Goal: Check status: Check status

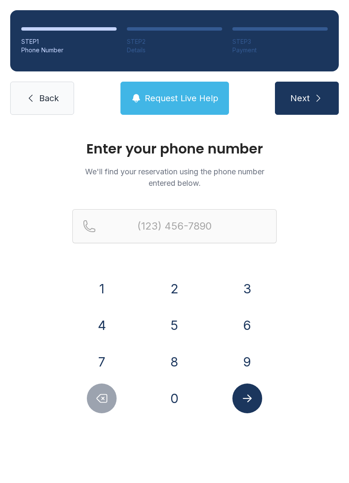
click at [247, 356] on button "9" at bounding box center [247, 362] width 30 height 30
click at [99, 295] on button "1" at bounding box center [102, 289] width 30 height 30
click at [167, 402] on button "0" at bounding box center [174, 398] width 30 height 30
click at [162, 329] on button "5" at bounding box center [174, 325] width 30 height 30
click at [102, 355] on button "7" at bounding box center [102, 362] width 30 height 30
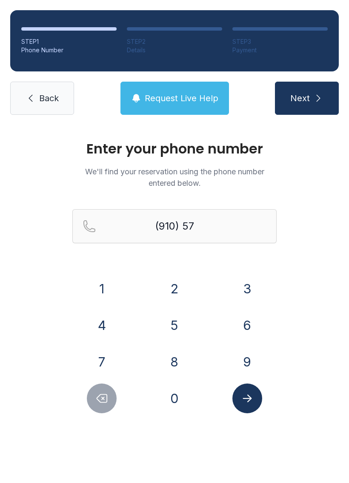
click at [99, 326] on button "4" at bounding box center [102, 325] width 30 height 30
click at [238, 324] on button "6" at bounding box center [247, 325] width 30 height 30
click at [174, 296] on button "2" at bounding box center [174, 289] width 30 height 30
click at [235, 328] on button "6" at bounding box center [247, 325] width 30 height 30
click at [170, 321] on button "5" at bounding box center [174, 325] width 30 height 30
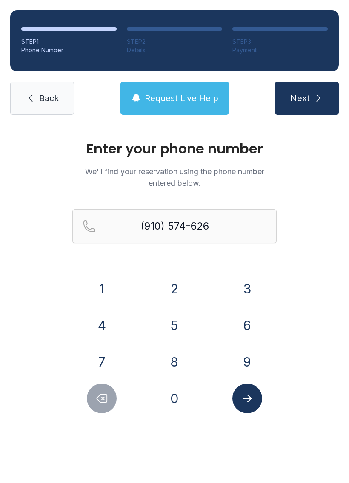
type input "[PHONE_NUMBER]"
click at [242, 404] on icon "Submit lookup form" at bounding box center [247, 398] width 13 height 13
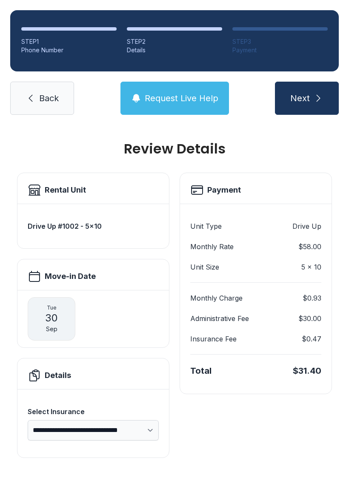
click at [29, 112] on link "Back" at bounding box center [42, 98] width 64 height 33
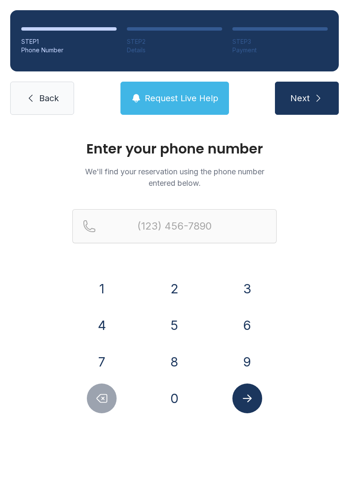
click at [246, 356] on button "9" at bounding box center [247, 362] width 30 height 30
click at [95, 283] on button "1" at bounding box center [102, 289] width 30 height 30
click at [173, 397] on button "0" at bounding box center [174, 398] width 30 height 30
click at [180, 324] on button "5" at bounding box center [174, 325] width 30 height 30
click at [102, 357] on button "7" at bounding box center [102, 362] width 30 height 30
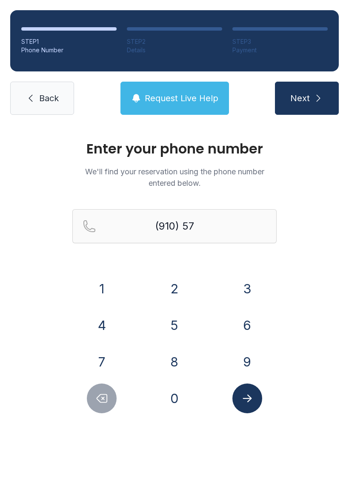
click at [94, 314] on button "4" at bounding box center [102, 325] width 30 height 30
click at [244, 325] on button "6" at bounding box center [247, 325] width 30 height 30
click at [179, 288] on button "2" at bounding box center [174, 289] width 30 height 30
click at [245, 318] on button "6" at bounding box center [247, 325] width 30 height 30
click at [184, 314] on button "5" at bounding box center [174, 325] width 30 height 30
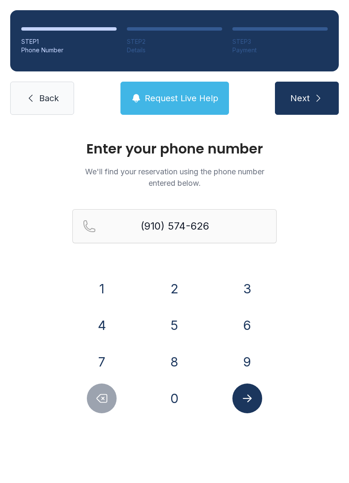
type input "[PHONE_NUMBER]"
click at [246, 397] on icon "Submit lookup form" at bounding box center [247, 398] width 13 height 13
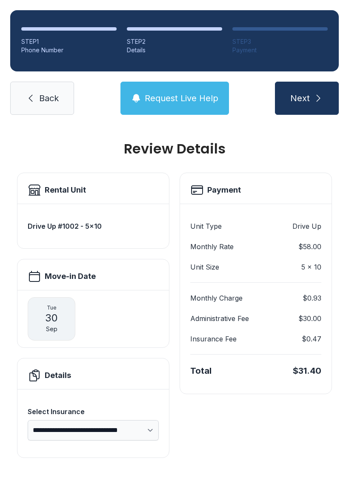
click at [28, 123] on div "STEP 1 Phone Number STEP 2 Details STEP 3 Payment Back Request Live Help Next" at bounding box center [174, 62] width 349 height 125
click at [34, 102] on icon at bounding box center [31, 98] width 10 height 10
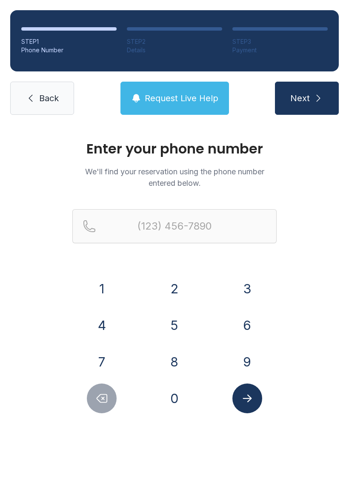
click at [12, 93] on link "Back" at bounding box center [42, 98] width 64 height 33
